Goal: Check status

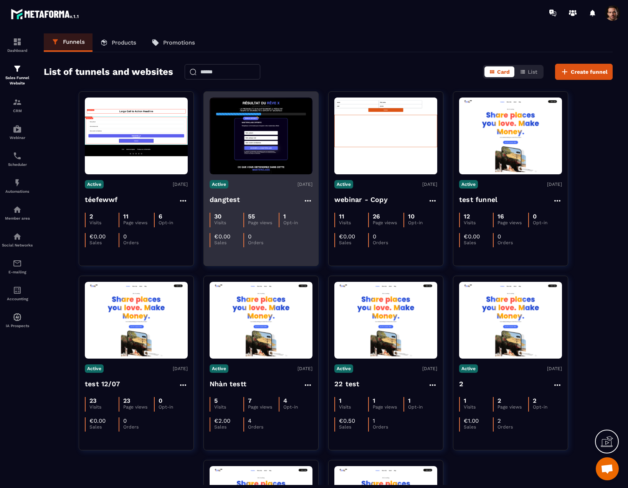
click at [283, 142] on img at bounding box center [261, 136] width 103 height 77
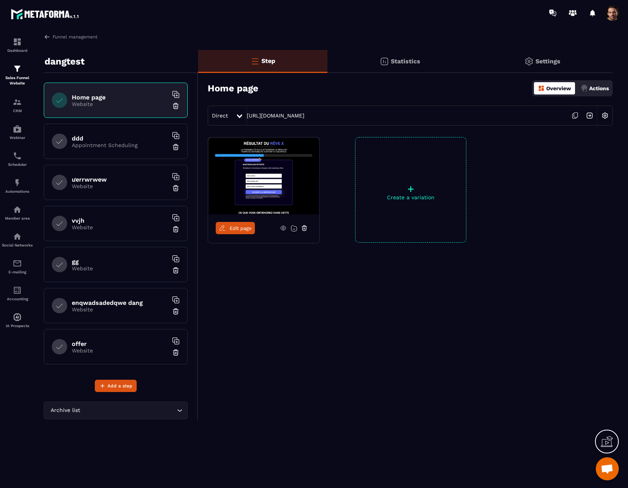
click at [391, 63] on p "Statistics" at bounding box center [406, 61] width 30 height 7
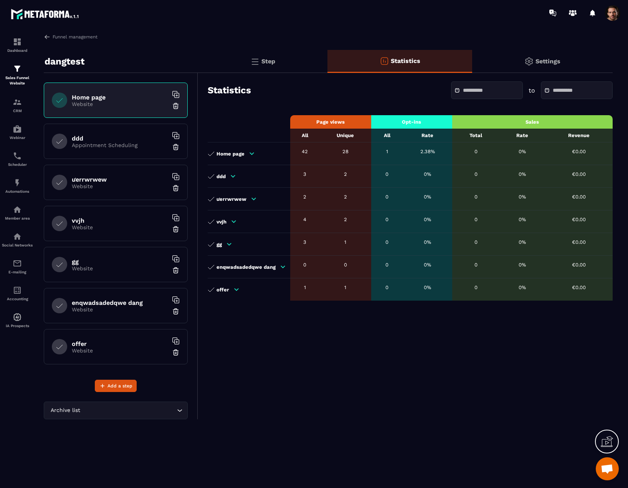
click at [483, 92] on input "text" at bounding box center [490, 91] width 54 height 6
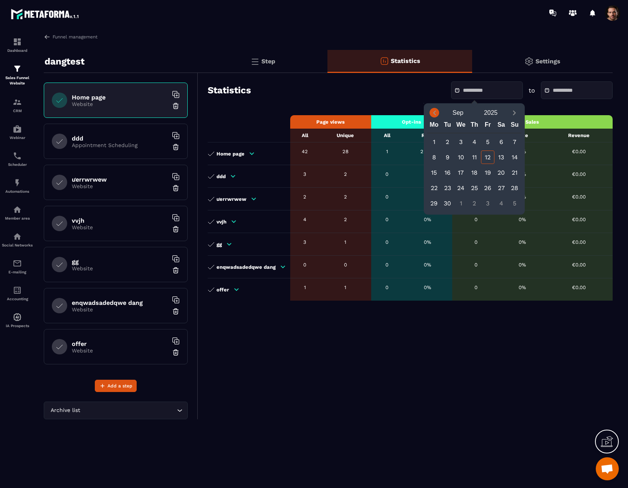
click at [437, 112] on icon "Previous month" at bounding box center [435, 113] width 8 height 8
click at [446, 142] on div "1" at bounding box center [447, 141] width 13 height 13
type input "**********"
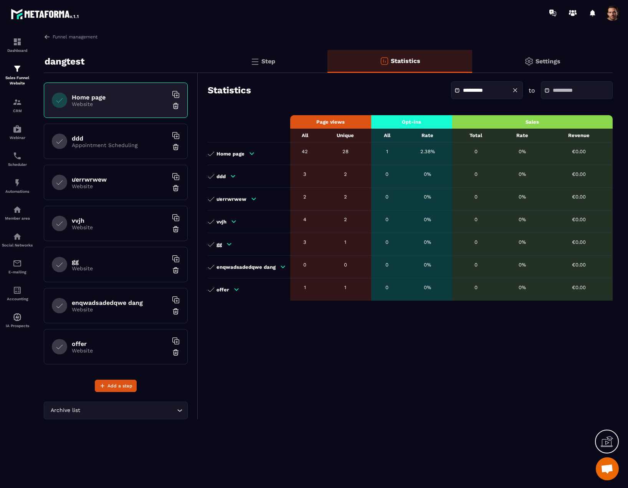
click at [544, 93] on span at bounding box center [548, 90] width 9 height 5
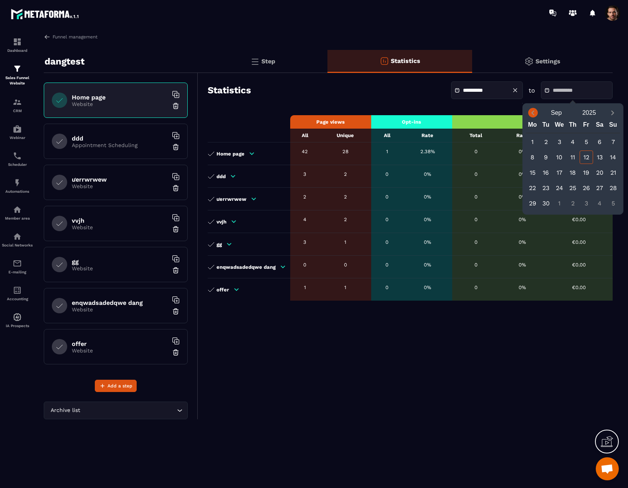
click at [534, 114] on icon "Previous month" at bounding box center [533, 113] width 8 height 8
click at [599, 141] on div "2" at bounding box center [599, 141] width 13 height 13
type input "**********"
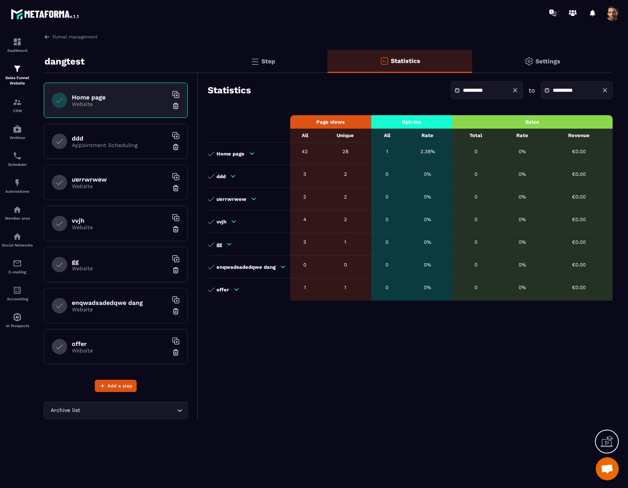
click at [512, 91] on icon at bounding box center [515, 90] width 7 height 7
click at [603, 90] on icon at bounding box center [605, 90] width 7 height 7
click at [369, 98] on div "Statistics to" at bounding box center [410, 90] width 405 height 27
click at [247, 154] on div "Home page" at bounding box center [247, 153] width 79 height 7
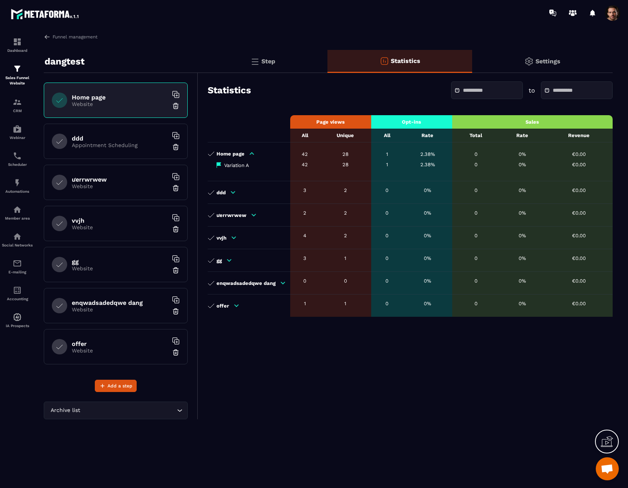
click at [290, 64] on div "Step" at bounding box center [262, 61] width 129 height 23
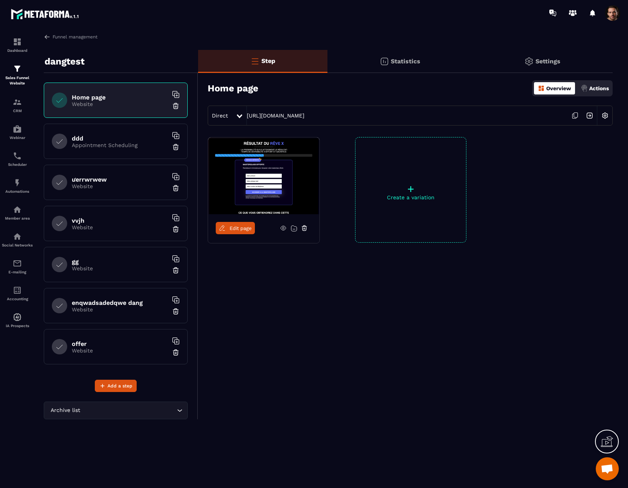
click at [575, 116] on icon at bounding box center [575, 115] width 15 height 15
click at [392, 59] on p "Statistics" at bounding box center [406, 61] width 30 height 7
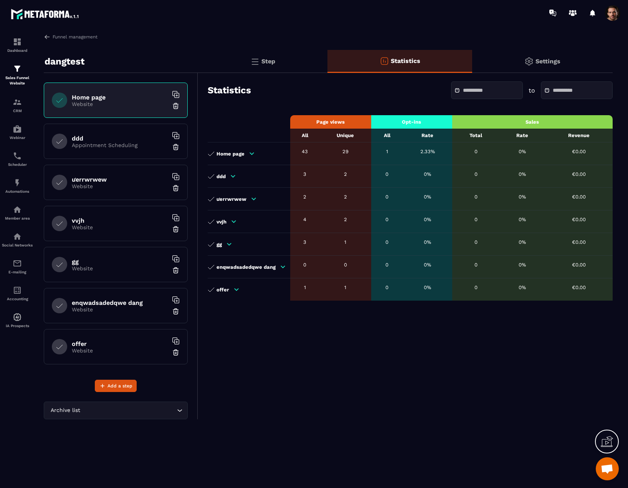
click at [266, 54] on div "Step" at bounding box center [262, 61] width 129 height 23
